Goal: Navigation & Orientation: Find specific page/section

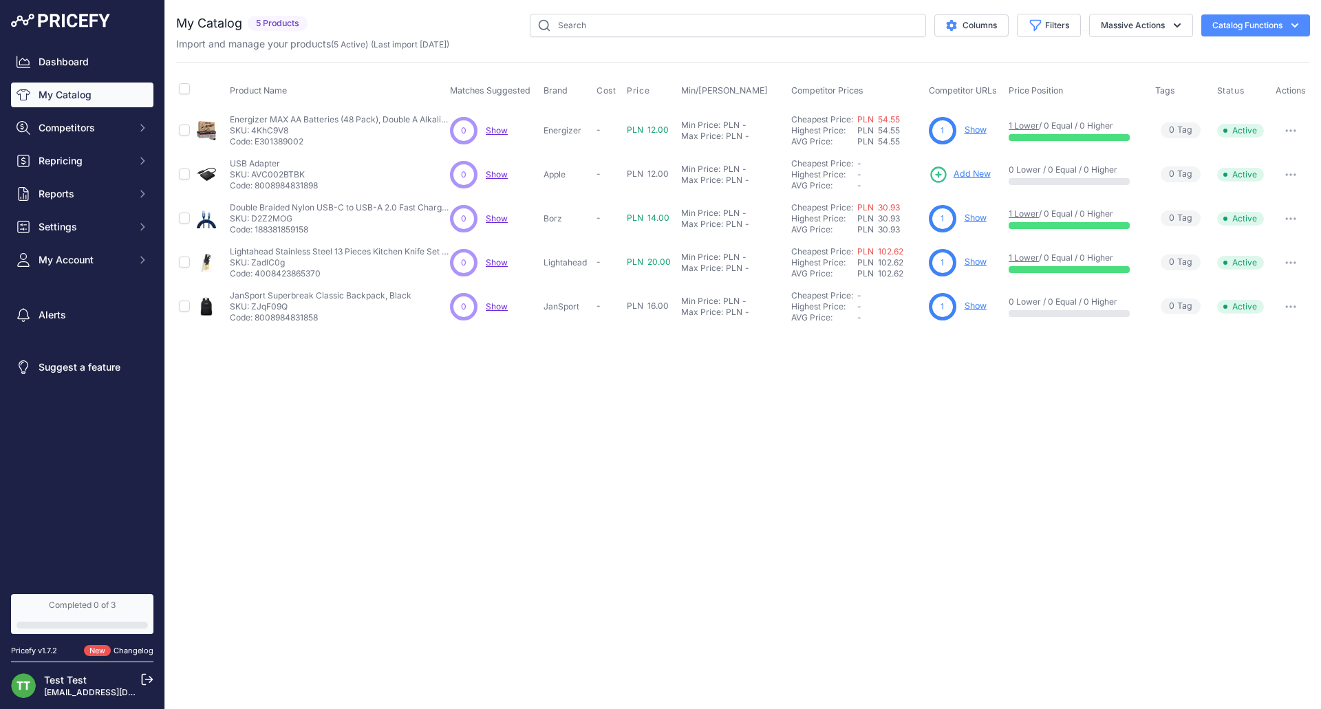
click at [462, 262] on div "0" at bounding box center [464, 263] width 28 height 28
click at [490, 130] on span "Show" at bounding box center [497, 130] width 22 height 10
click at [113, 653] on div "New Changelog" at bounding box center [118, 651] width 69 height 12
click at [120, 649] on link "Changelog" at bounding box center [134, 651] width 40 height 10
